Goal: Transaction & Acquisition: Book appointment/travel/reservation

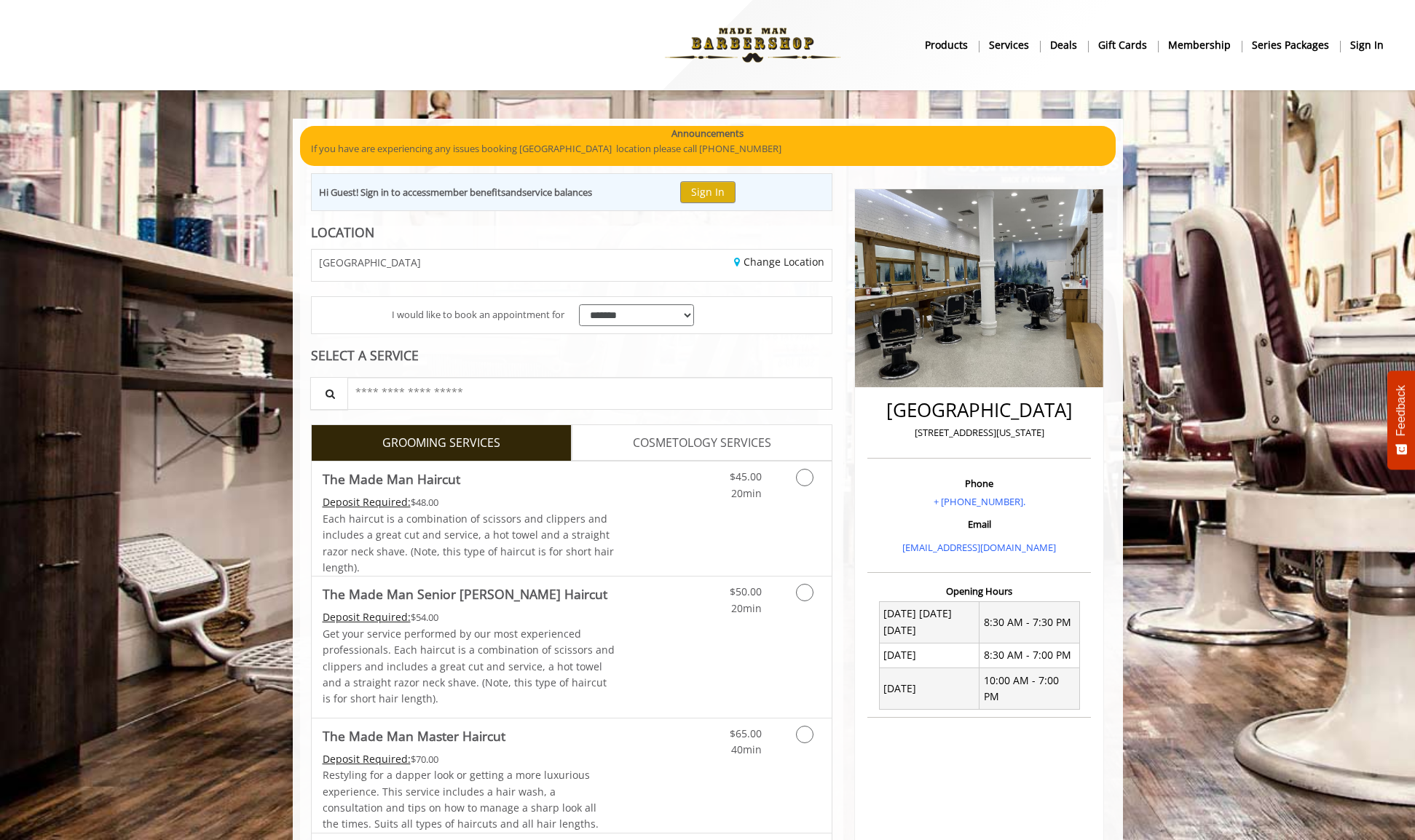
scroll to position [313, 0]
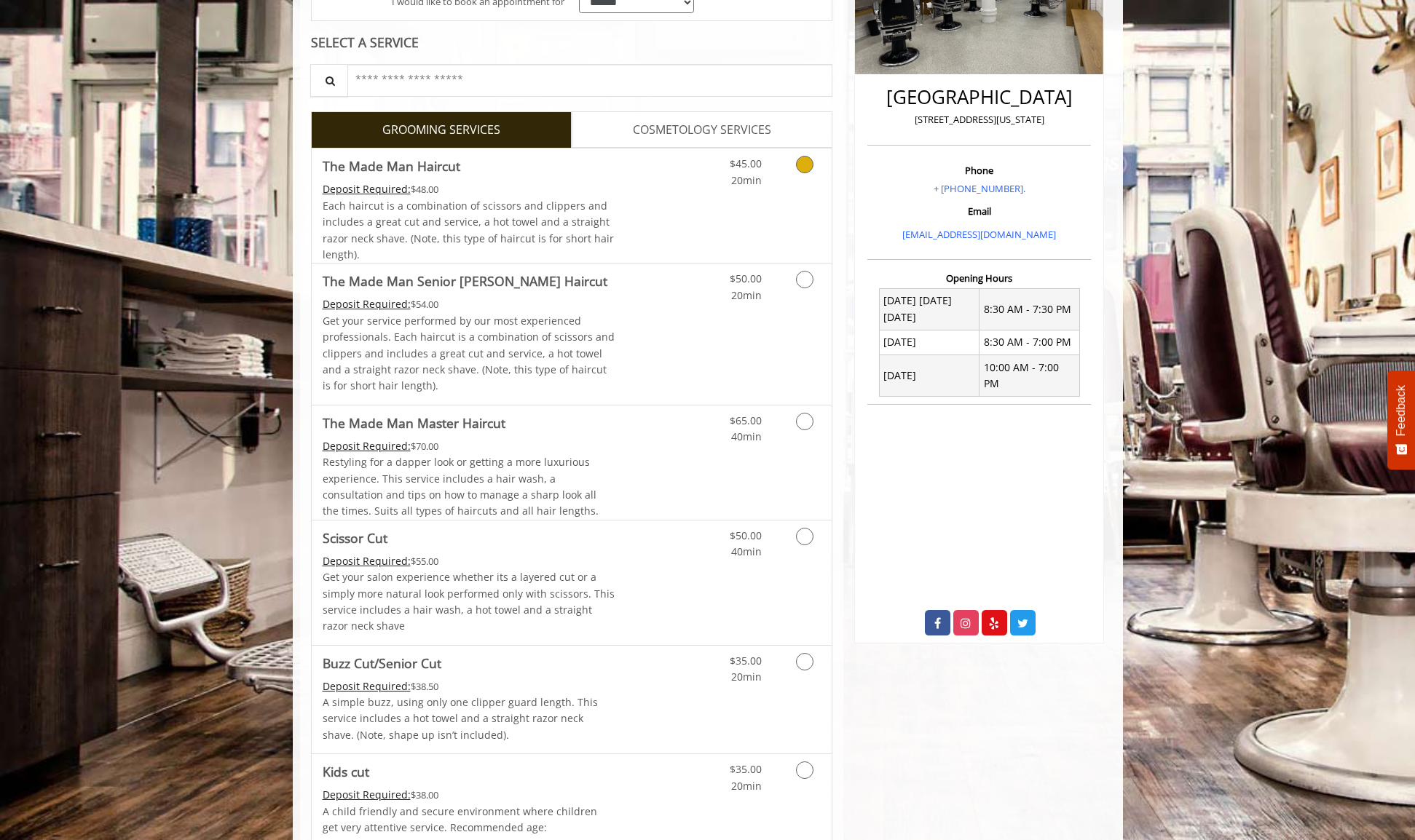
click at [801, 164] on icon "Grooming services" at bounding box center [805, 165] width 18 height 18
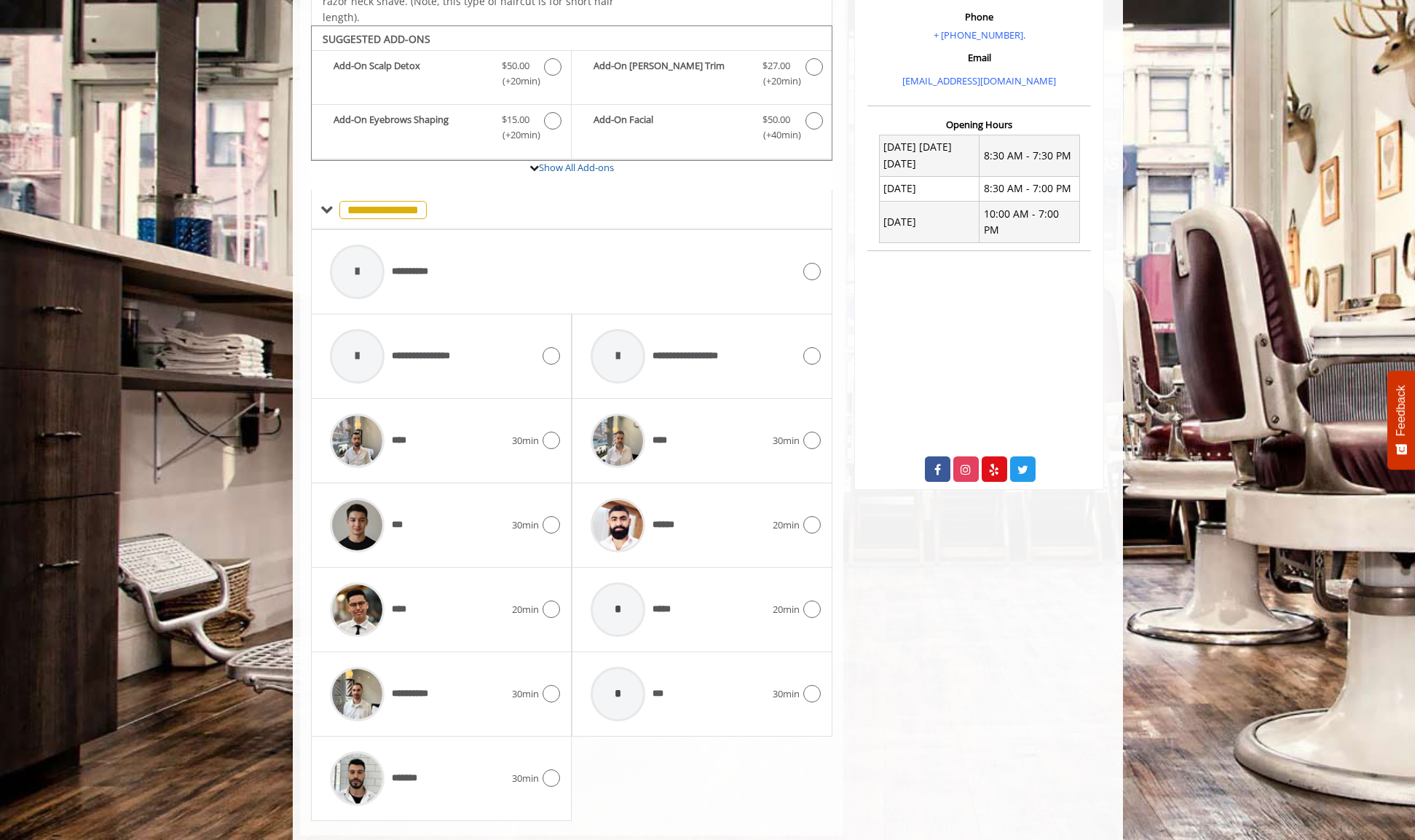
scroll to position [489, 0]
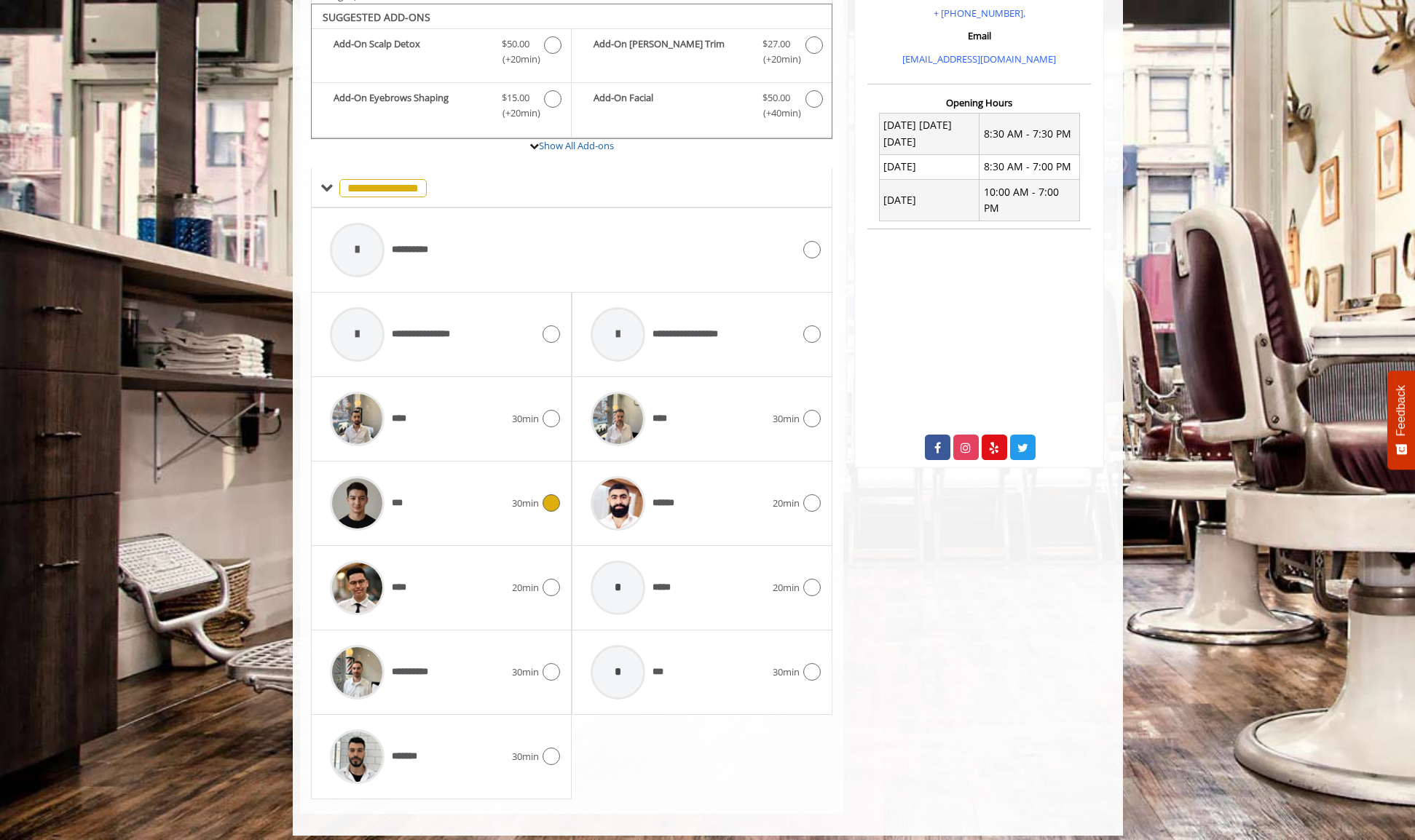
click at [534, 496] on span "30min" at bounding box center [525, 503] width 27 height 15
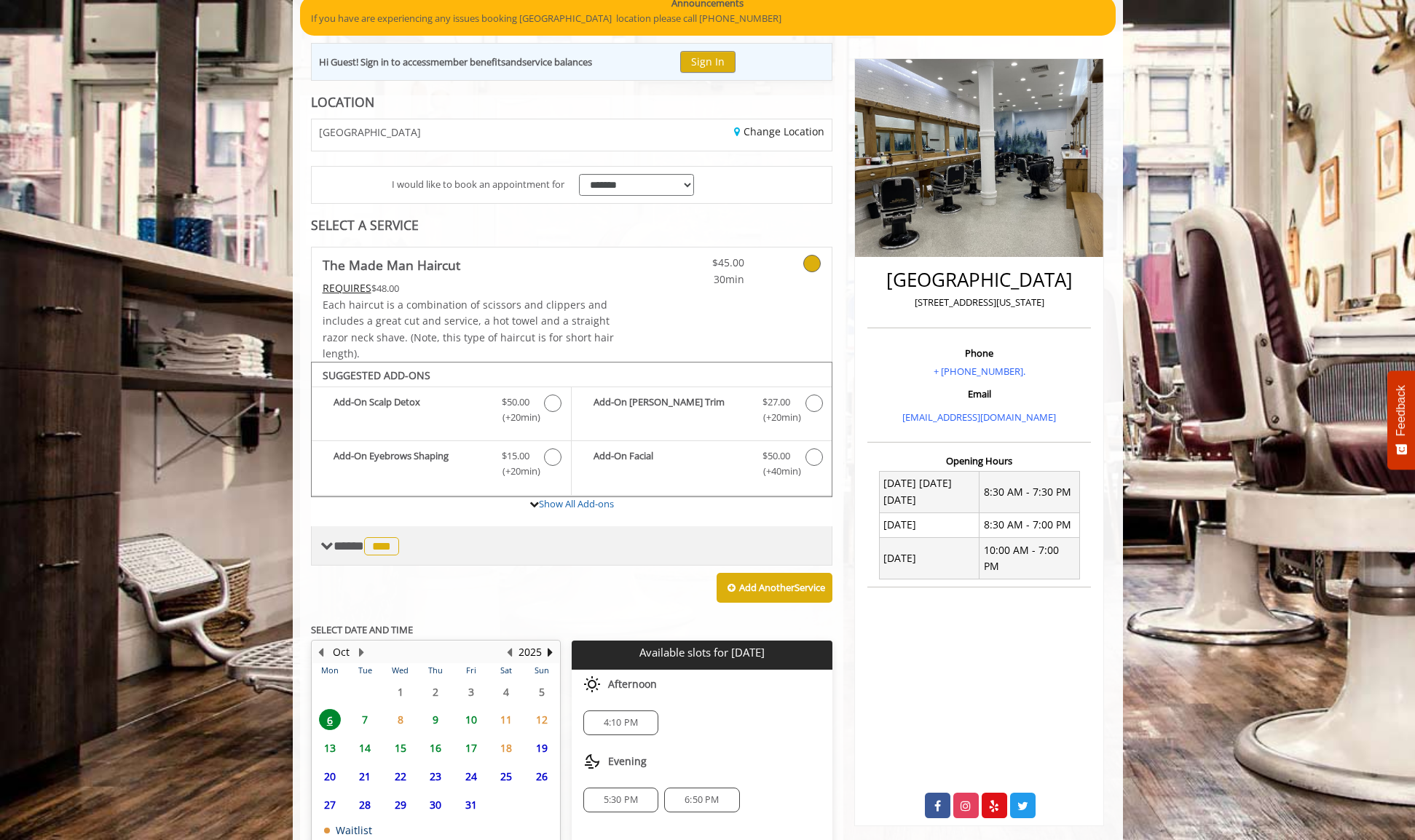
scroll to position [222, 0]
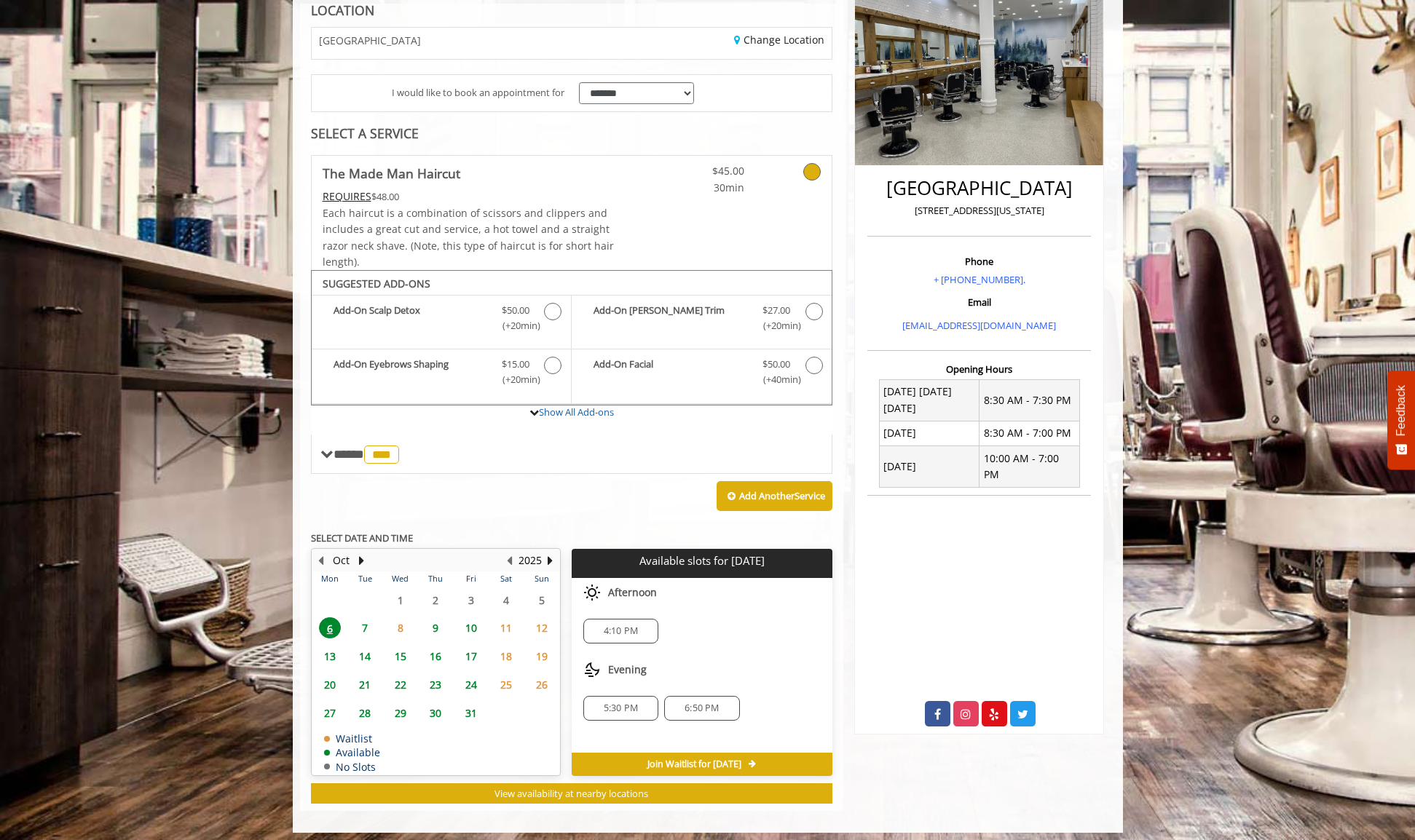
click at [609, 703] on span "5:30 PM" at bounding box center [620, 708] width 34 height 11
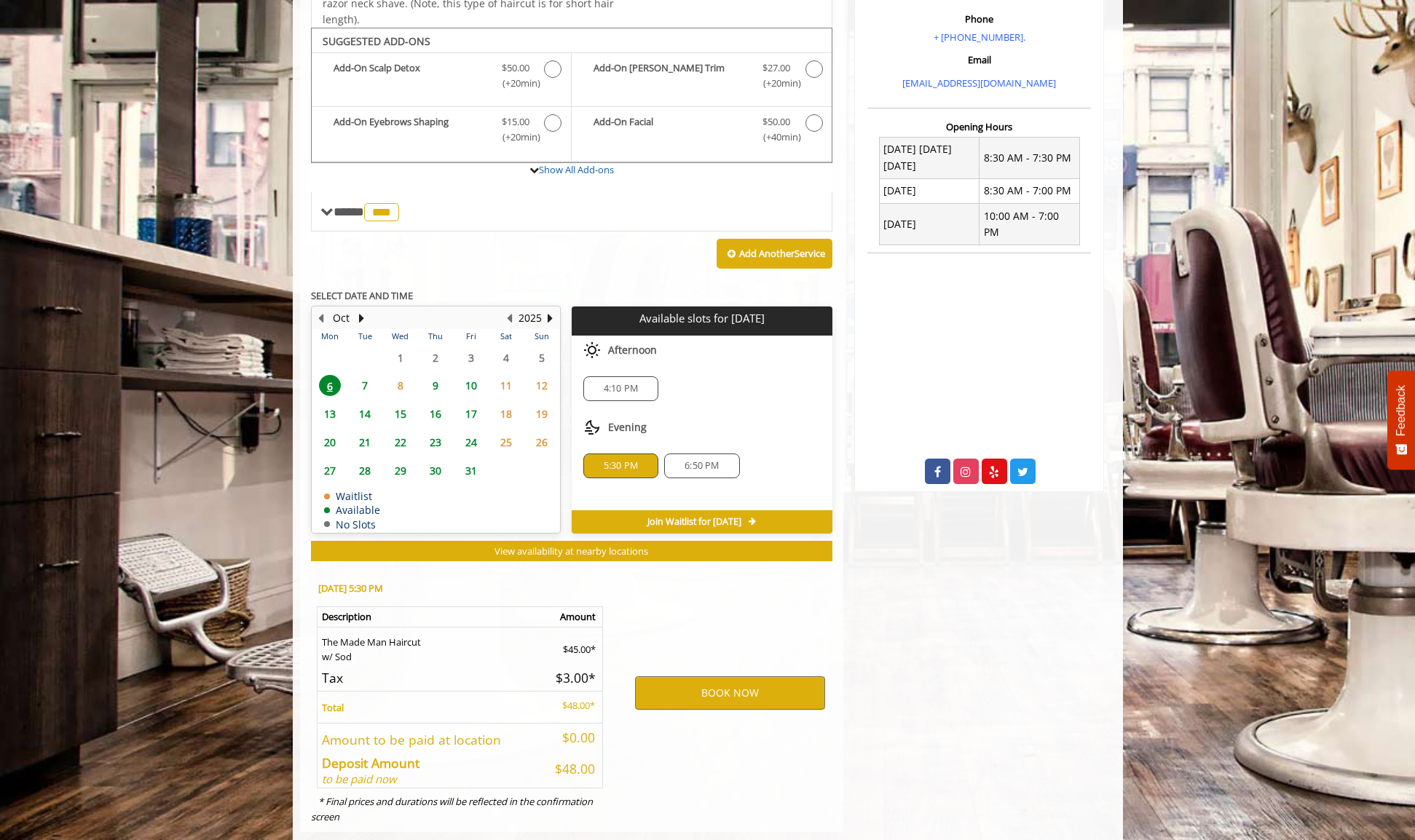
scroll to position [482, 0]
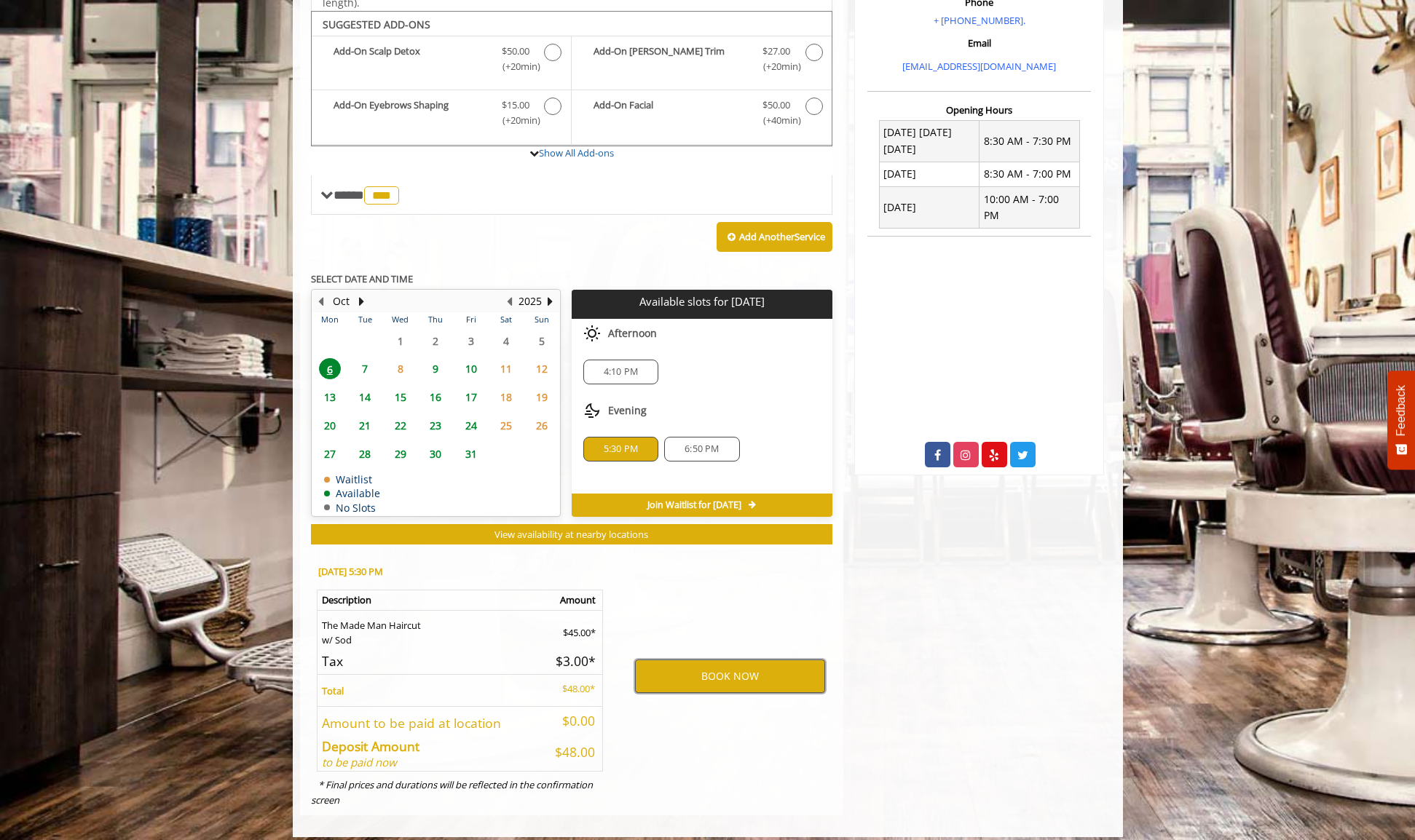
click at [732, 674] on button "BOOK NOW" at bounding box center [730, 676] width 190 height 33
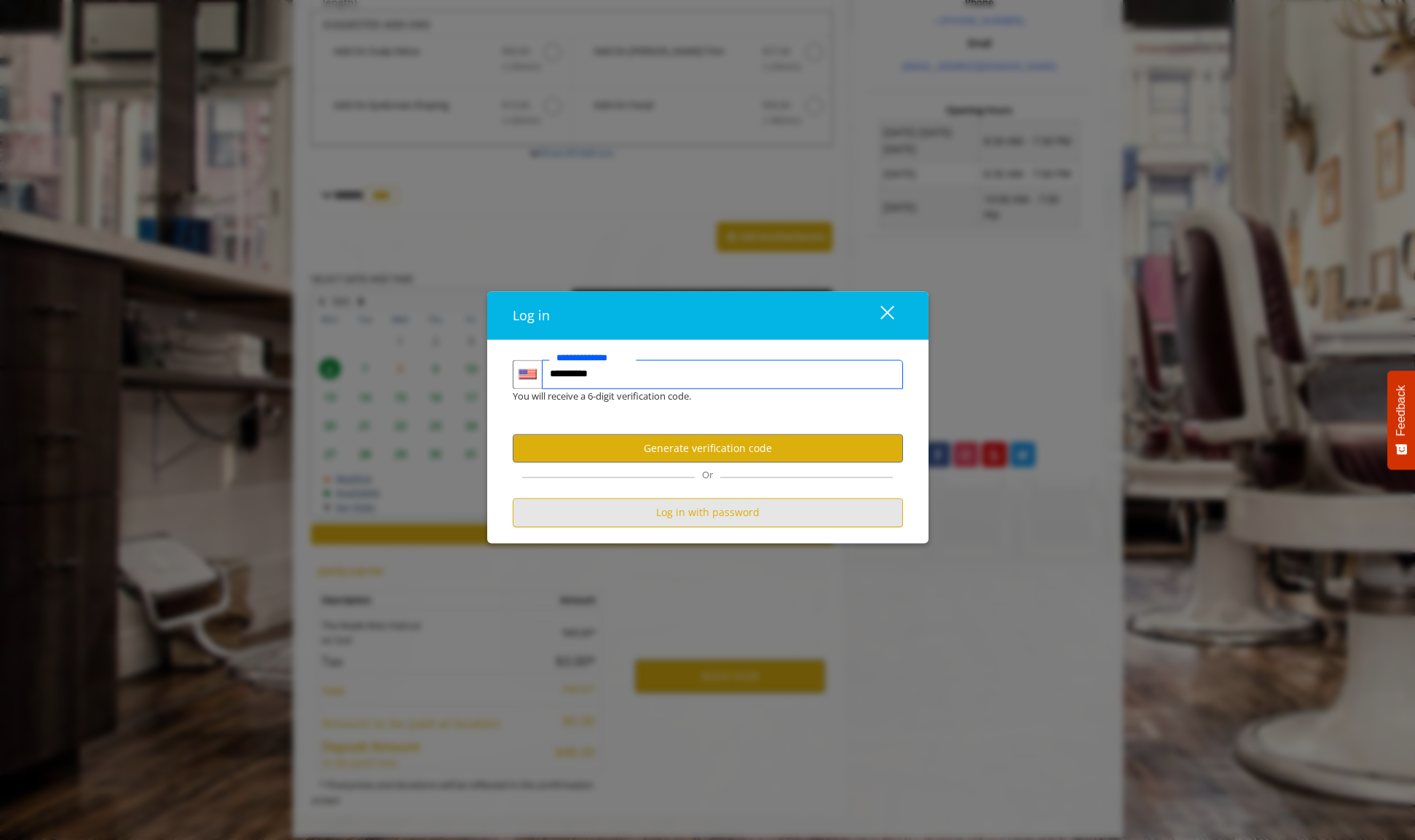
type input "**********"
click at [698, 519] on button "Log in with password" at bounding box center [707, 512] width 390 height 28
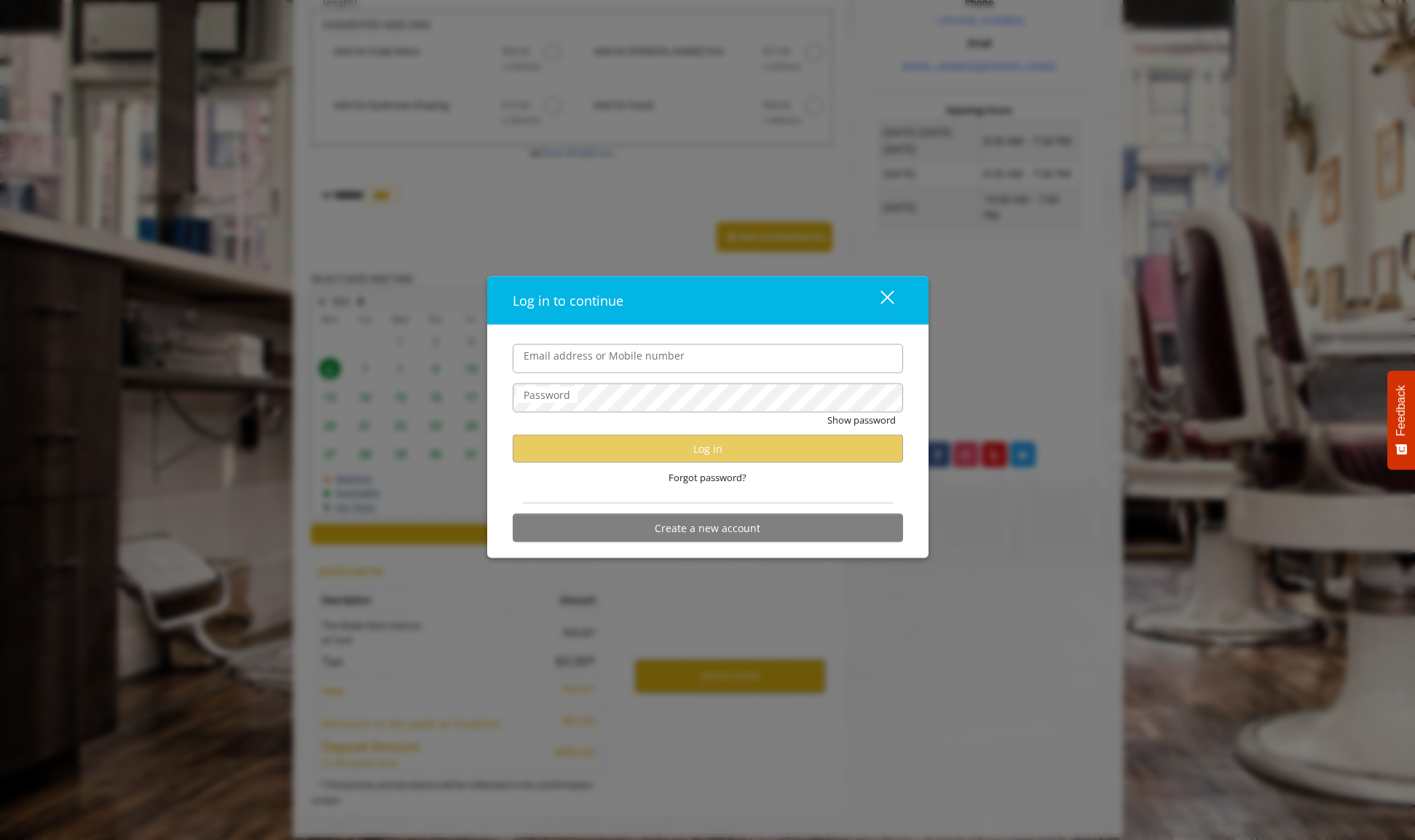
scroll to position [0, 0]
click at [622, 368] on input "Email address or Mobile number" at bounding box center [707, 357] width 390 height 29
click at [598, 364] on label "Email address or Mobile number" at bounding box center [603, 355] width 175 height 16
click at [598, 364] on input "Email address or Mobile number" at bounding box center [707, 357] width 390 height 29
type input "**********"
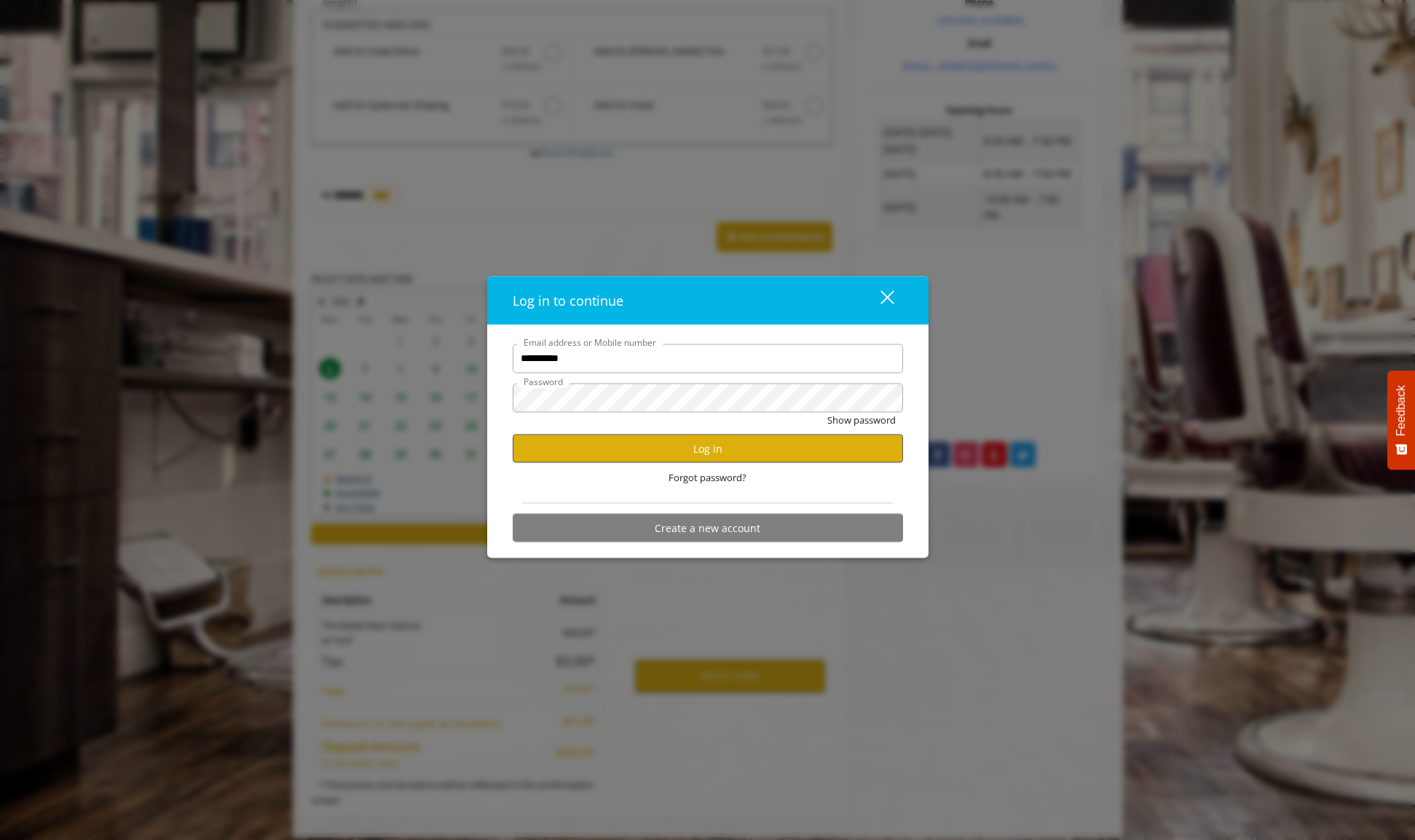
click at [729, 452] on button "Log in" at bounding box center [707, 449] width 390 height 28
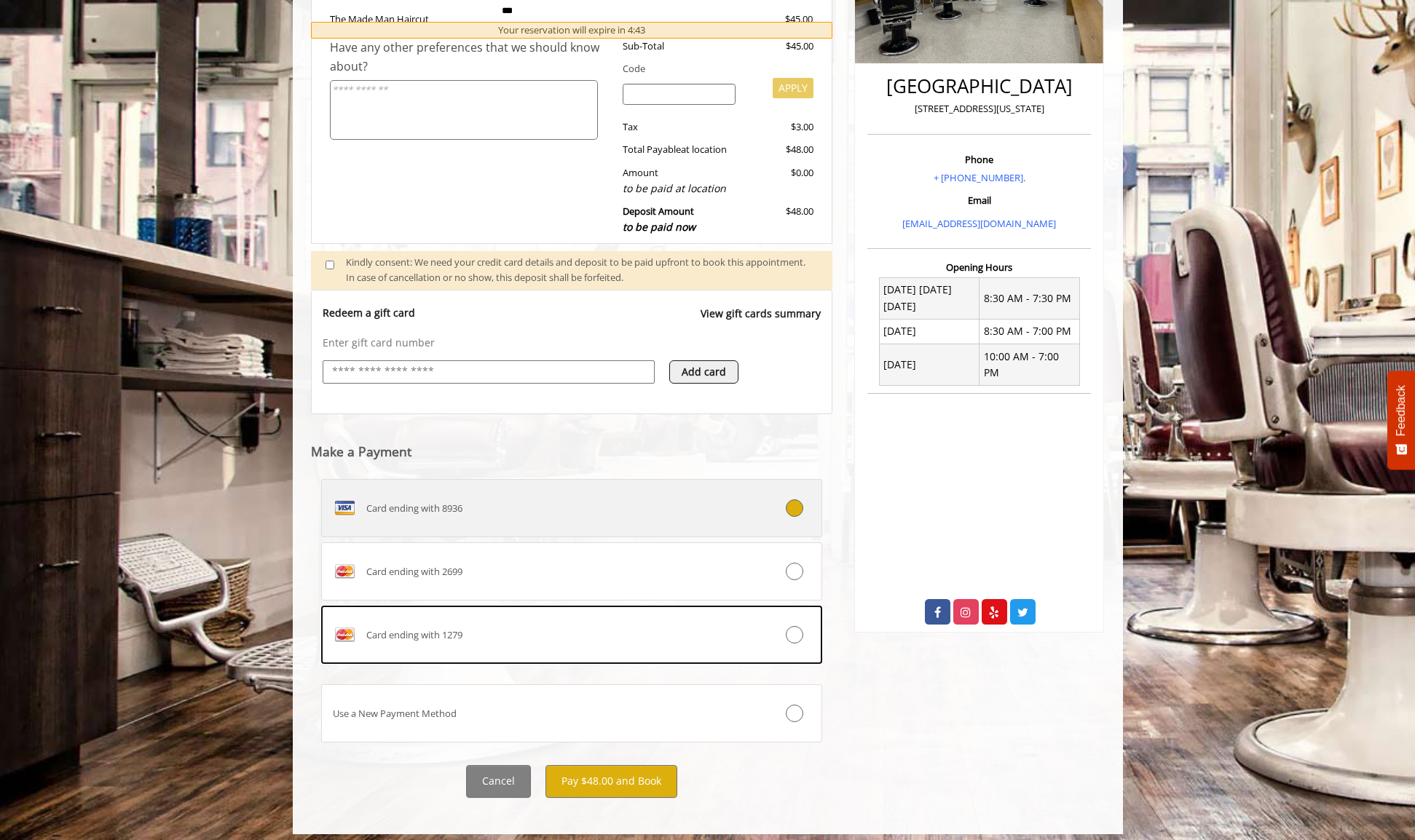
scroll to position [323, 0]
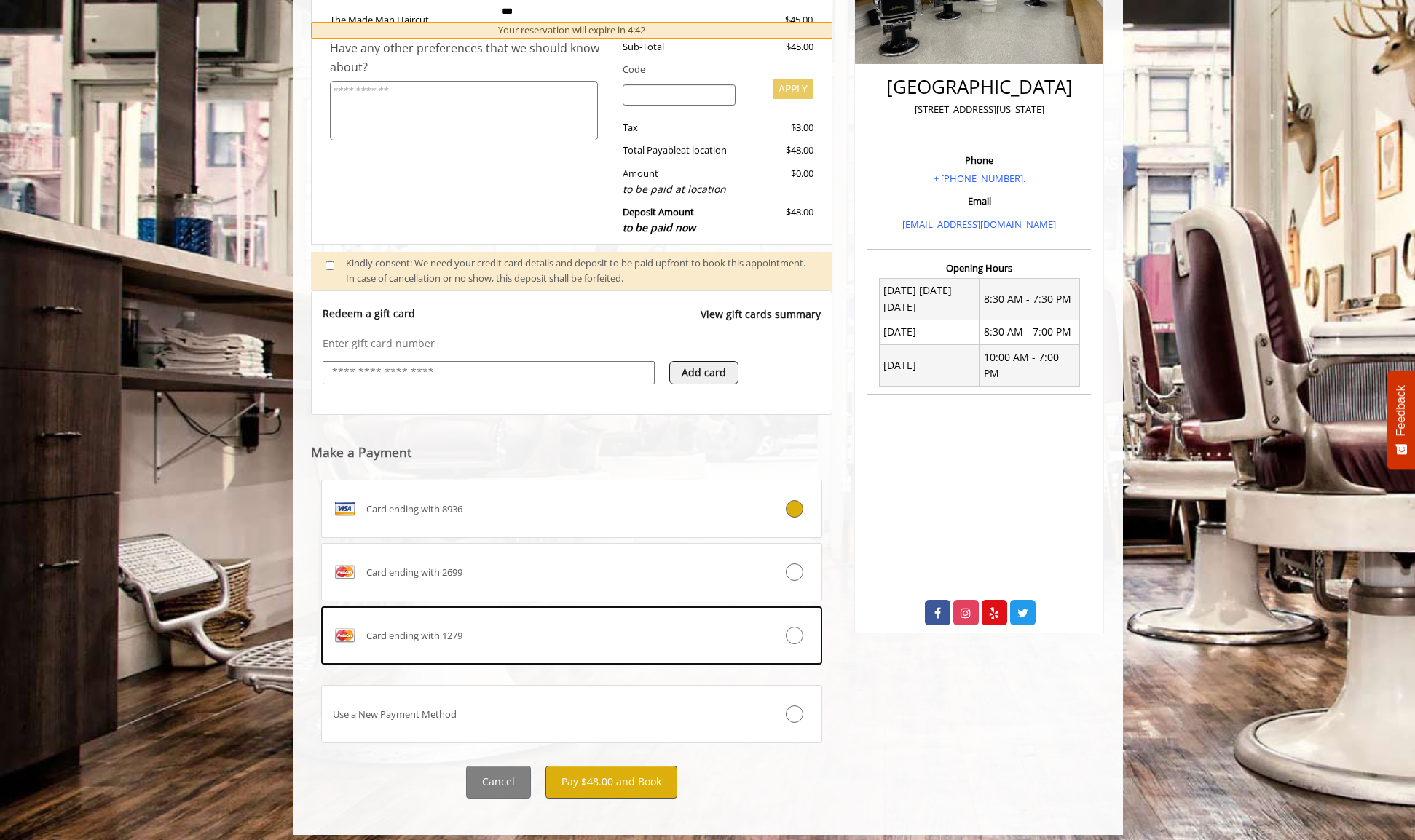
click at [595, 774] on button "Pay $48.00 and Book" at bounding box center [611, 782] width 132 height 33
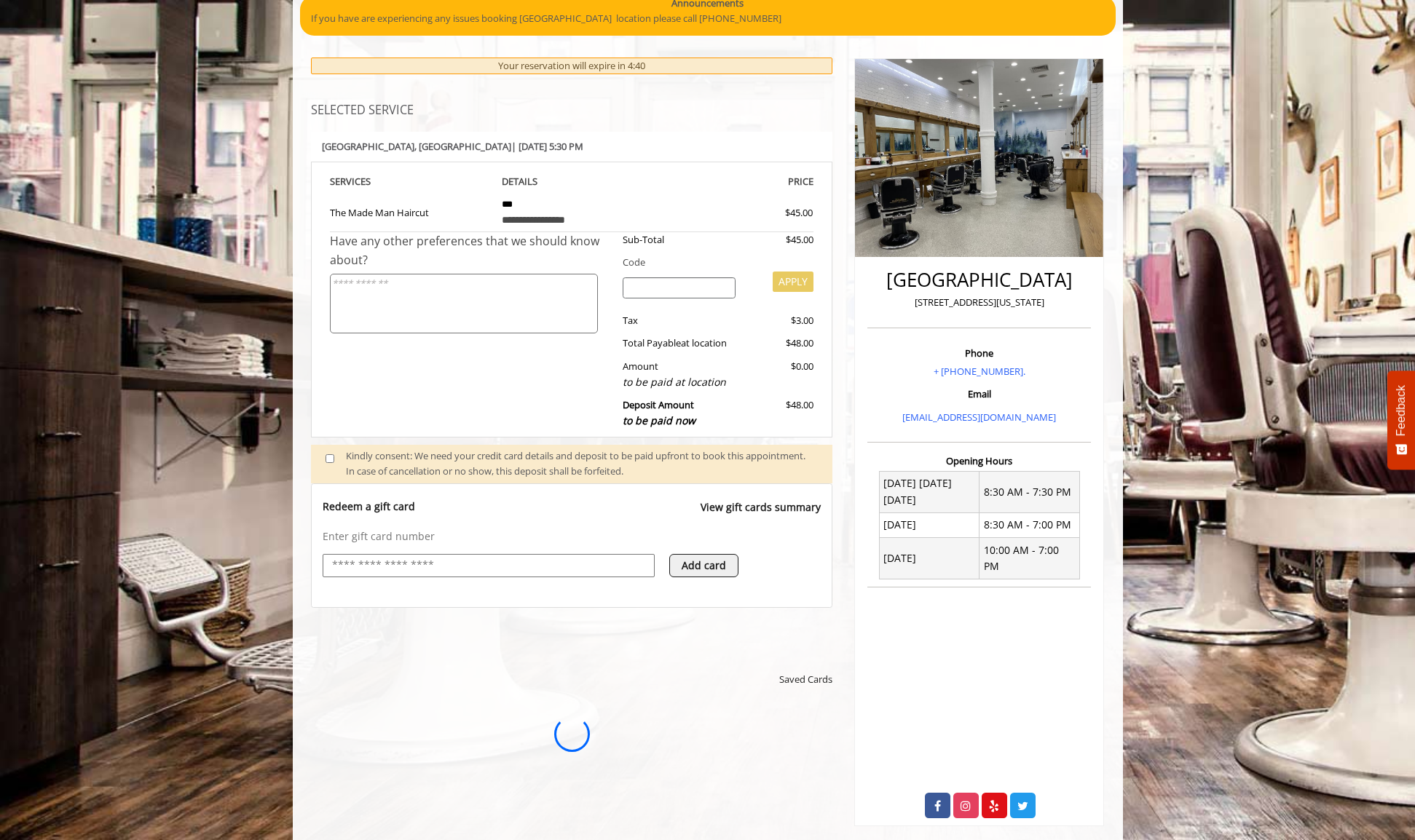
scroll to position [0, 0]
